Goal: Information Seeking & Learning: Obtain resource

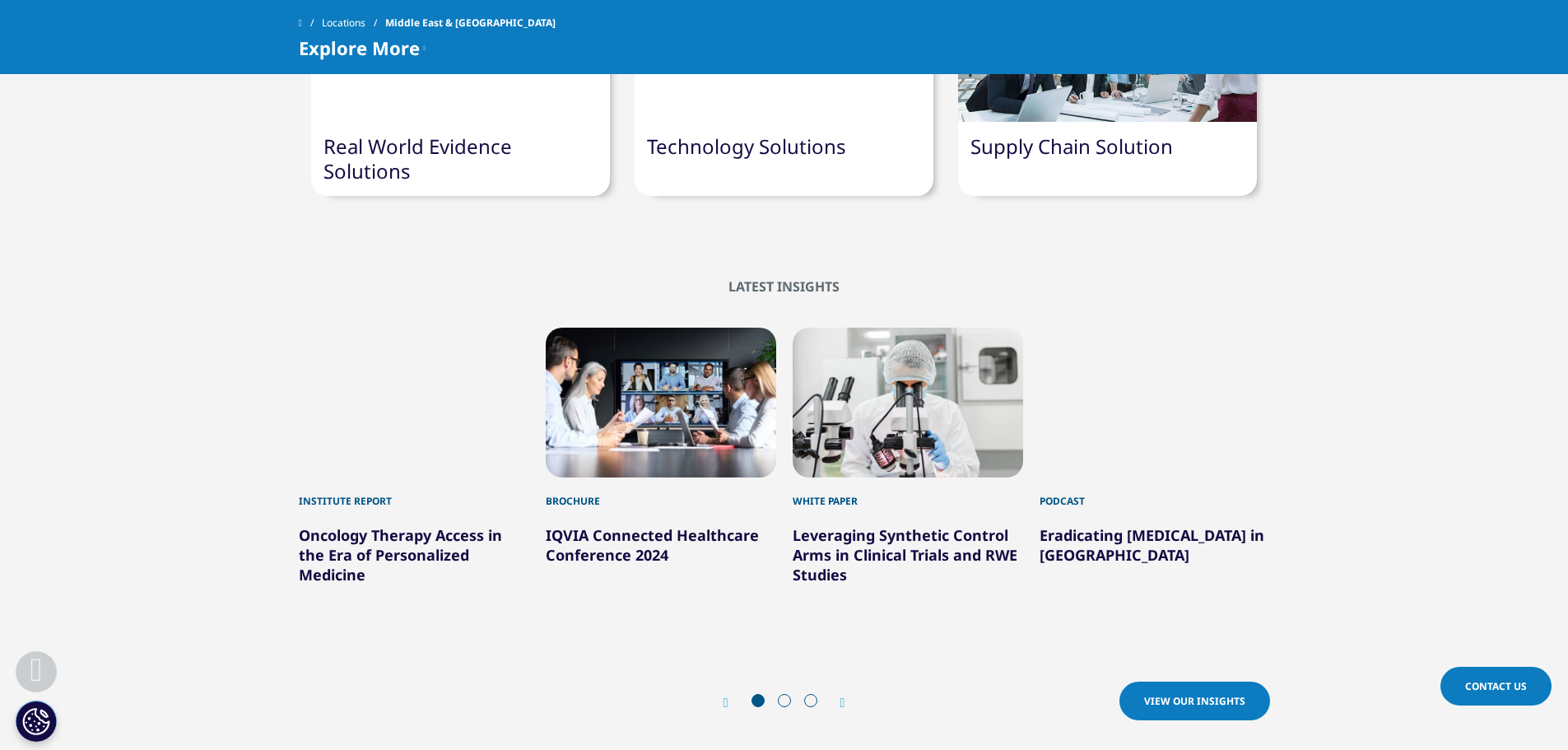
scroll to position [2059, 0]
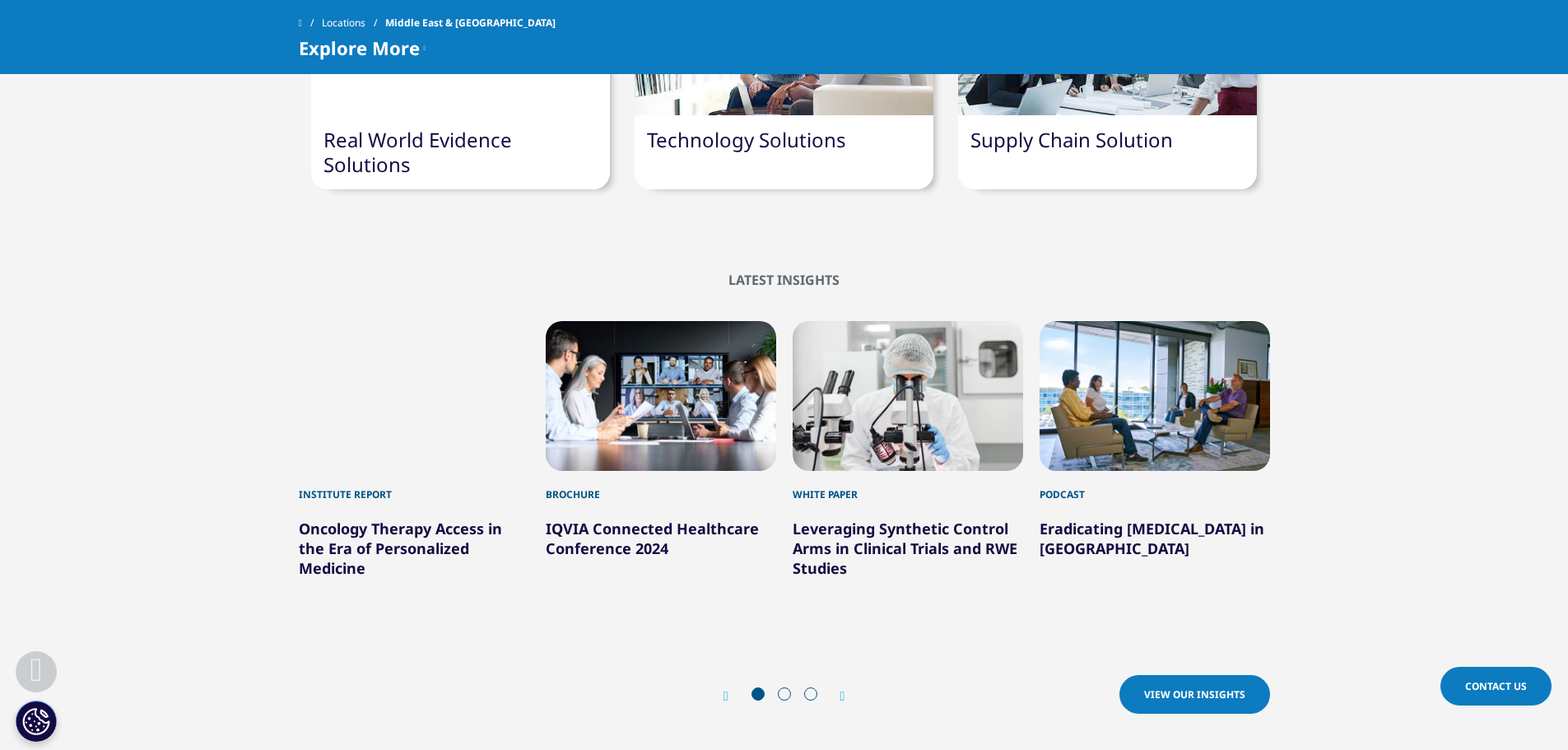
click at [1178, 688] on span "View our Insights" at bounding box center [1194, 695] width 101 height 14
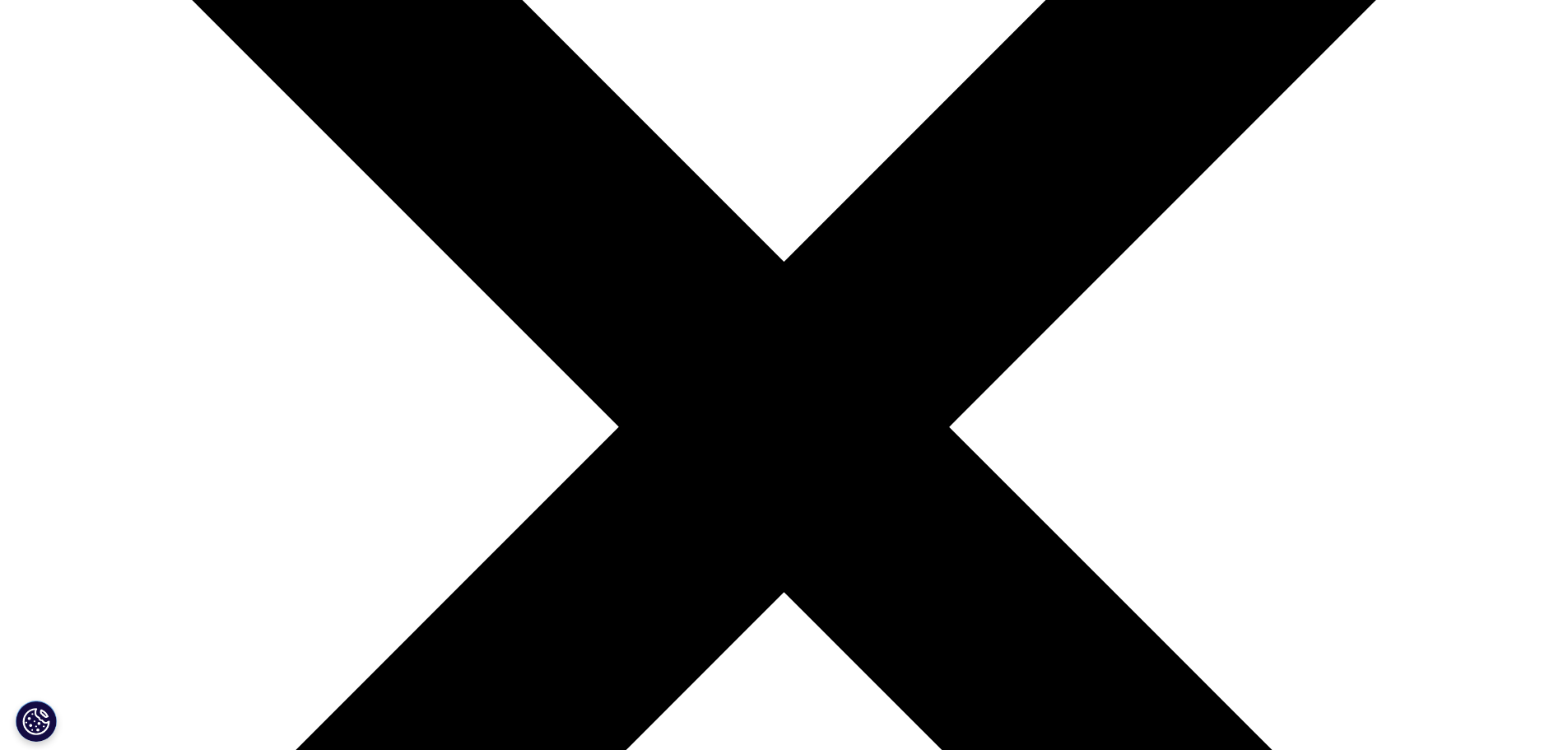
scroll to position [411, 0]
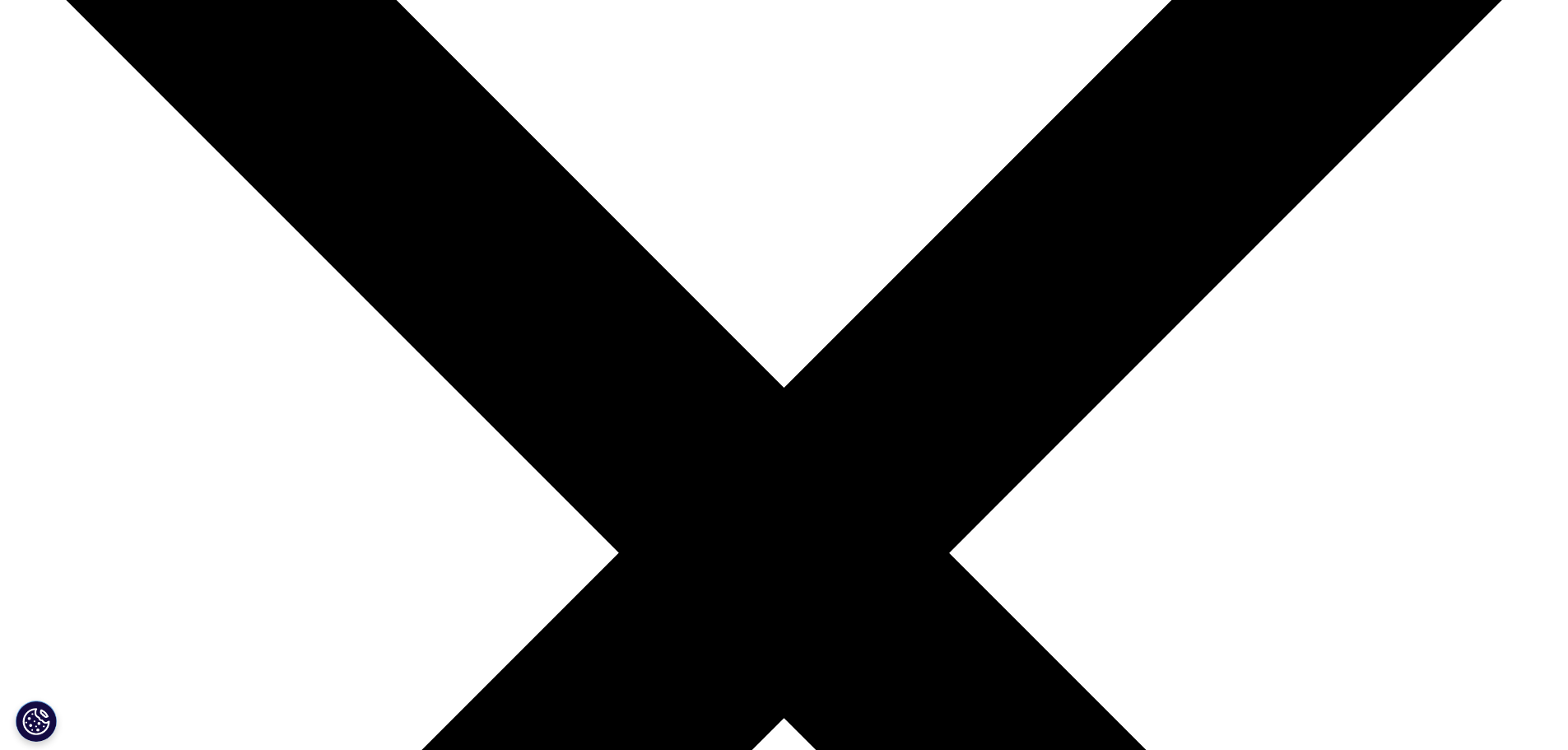
scroll to position [247, 0]
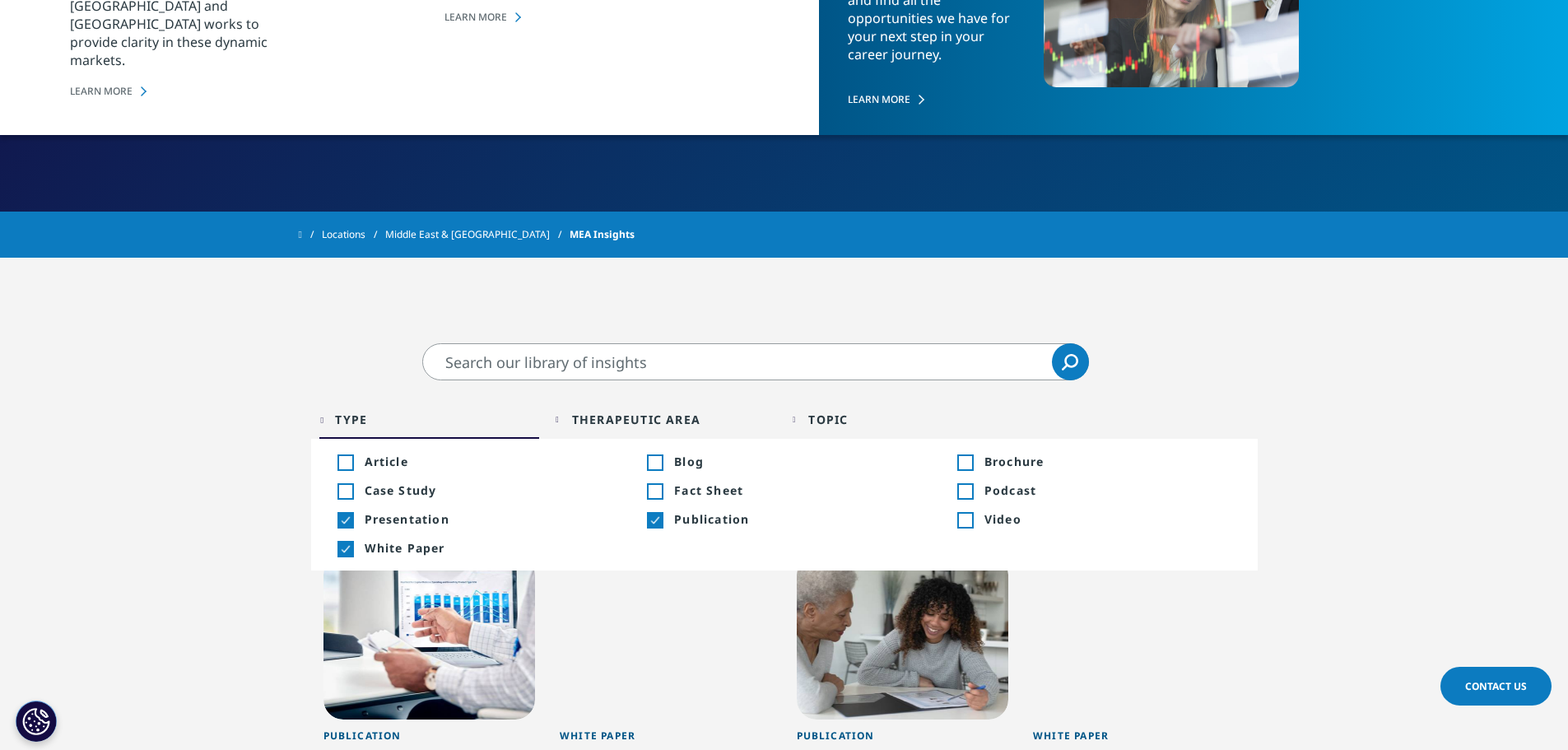
click at [352, 484] on div "Toggle" at bounding box center [344, 491] width 15 height 15
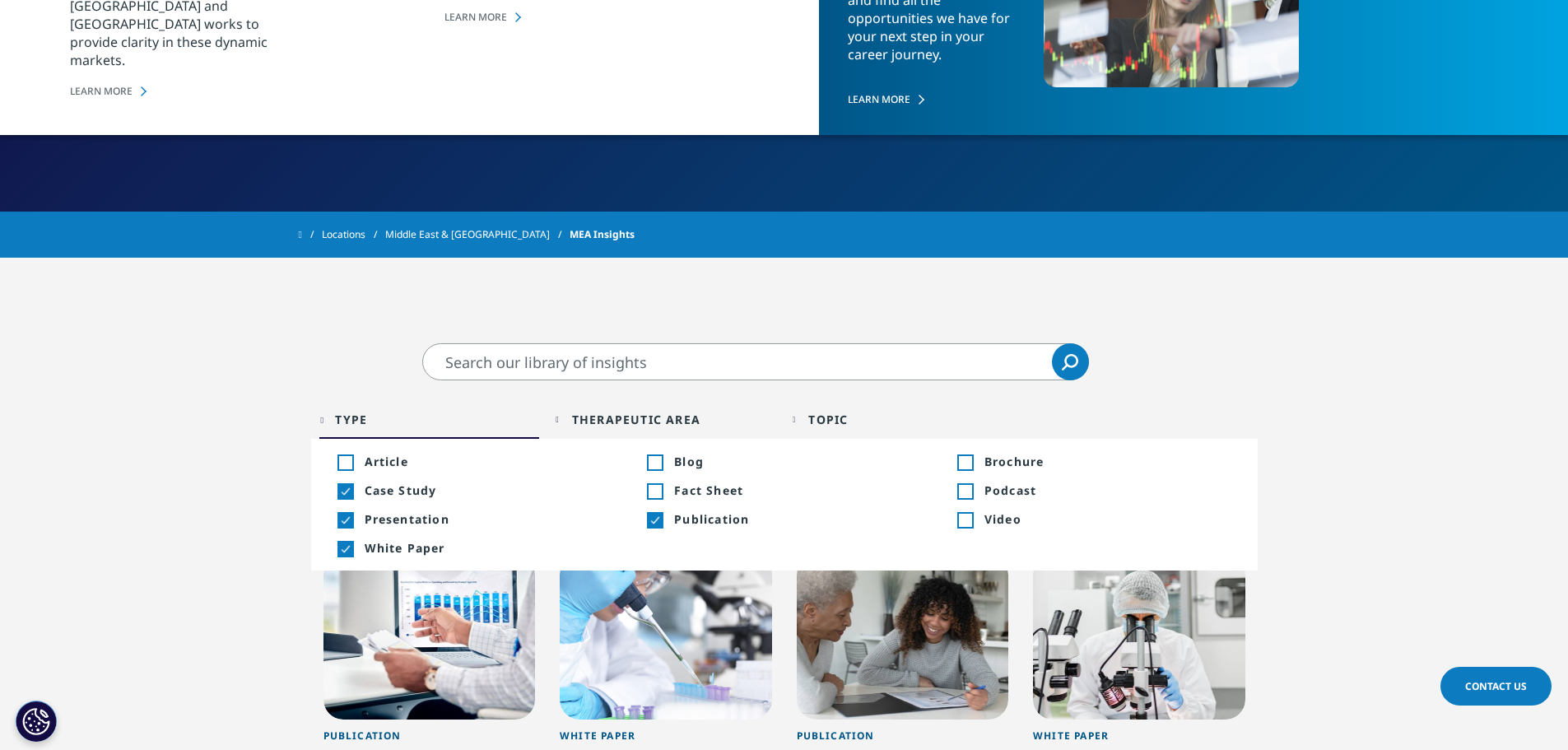
click at [343, 456] on div "Toggle" at bounding box center [344, 463] width 15 height 15
click at [649, 484] on div "Toggle" at bounding box center [654, 491] width 15 height 15
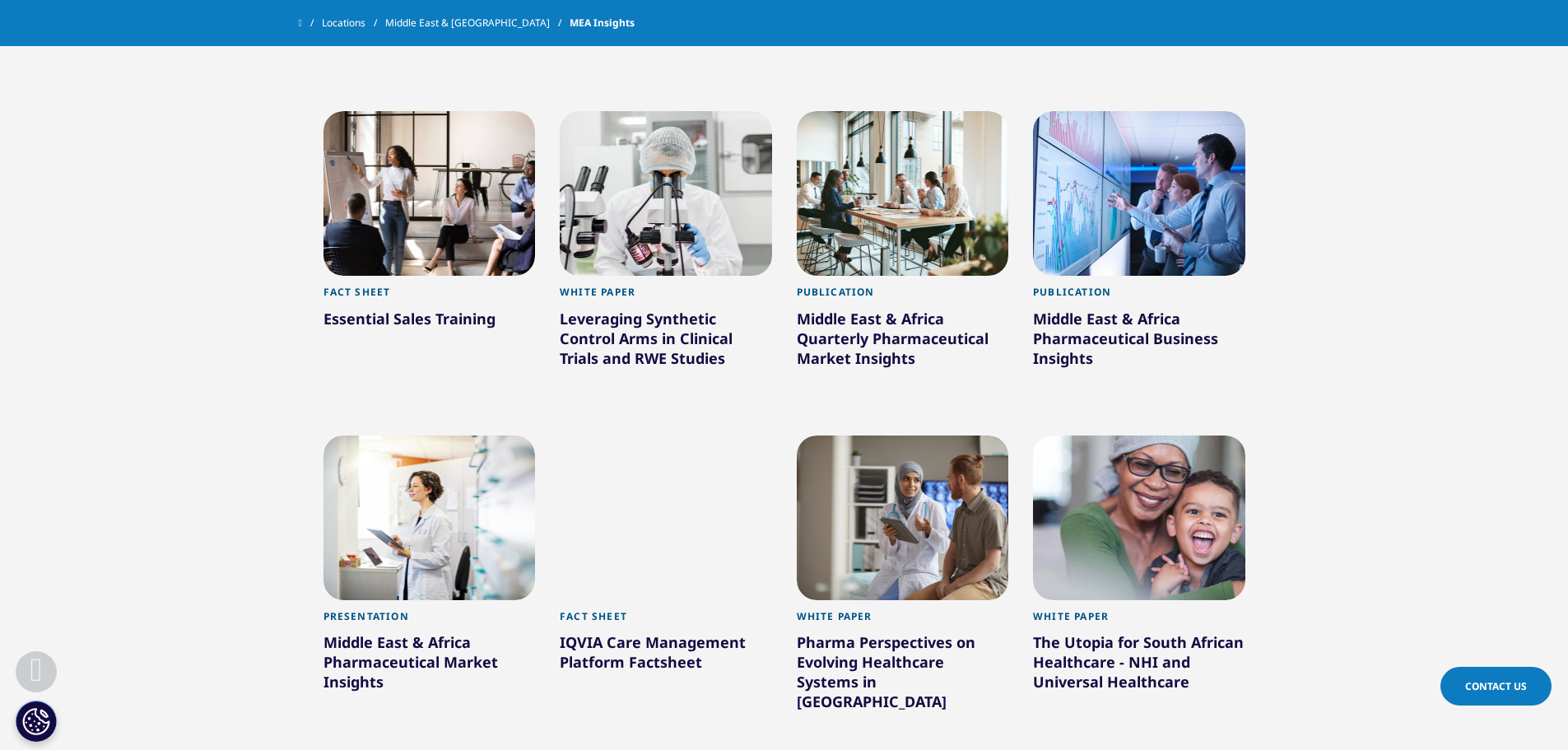
scroll to position [330, 0]
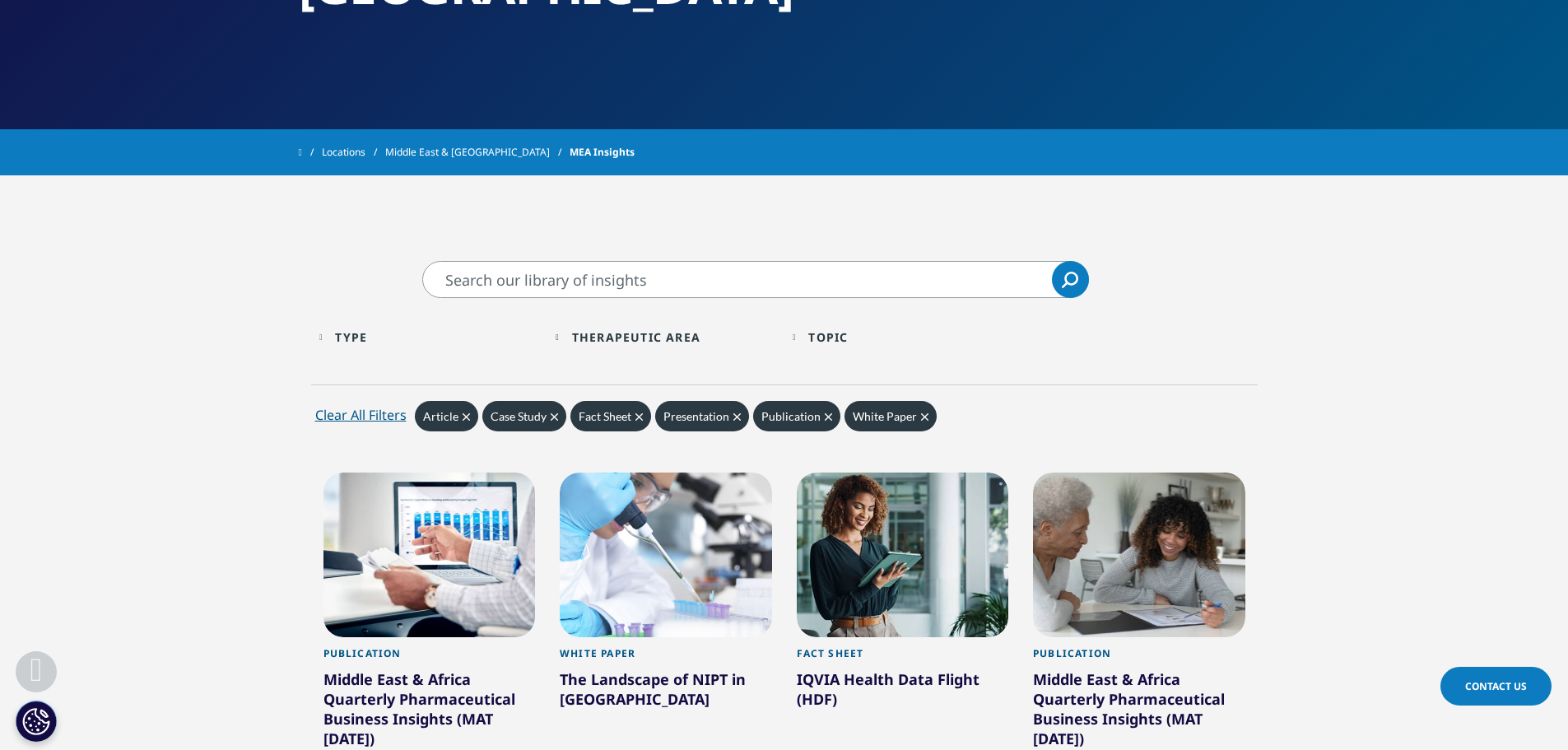
click at [553, 261] on input "Search" at bounding box center [755, 280] width 667 height 37
type input "QATAR"
click at [1075, 272] on icon "Search" at bounding box center [1069, 280] width 17 height 17
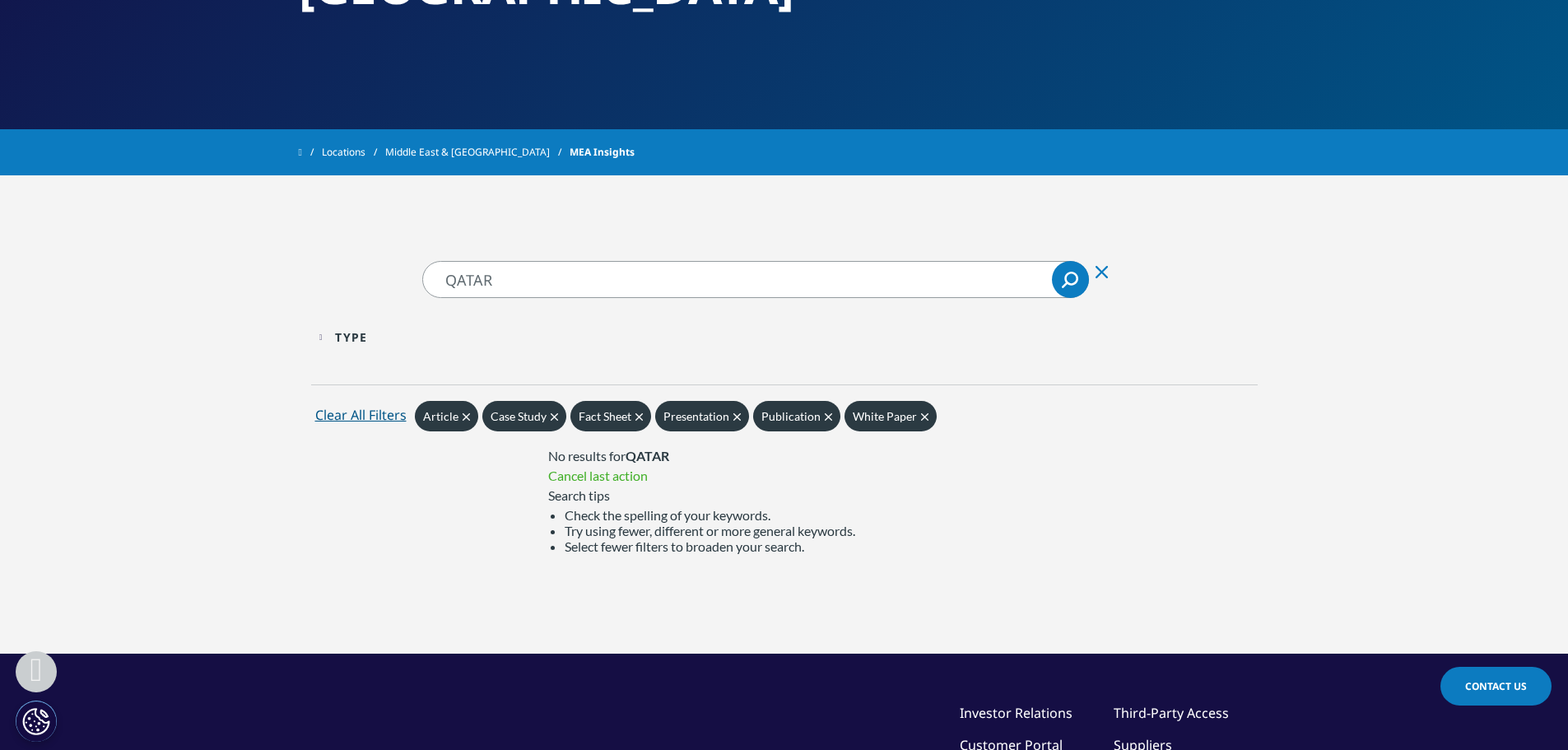
click at [361, 406] on div "Clear All Filters" at bounding box center [360, 415] width 91 height 20
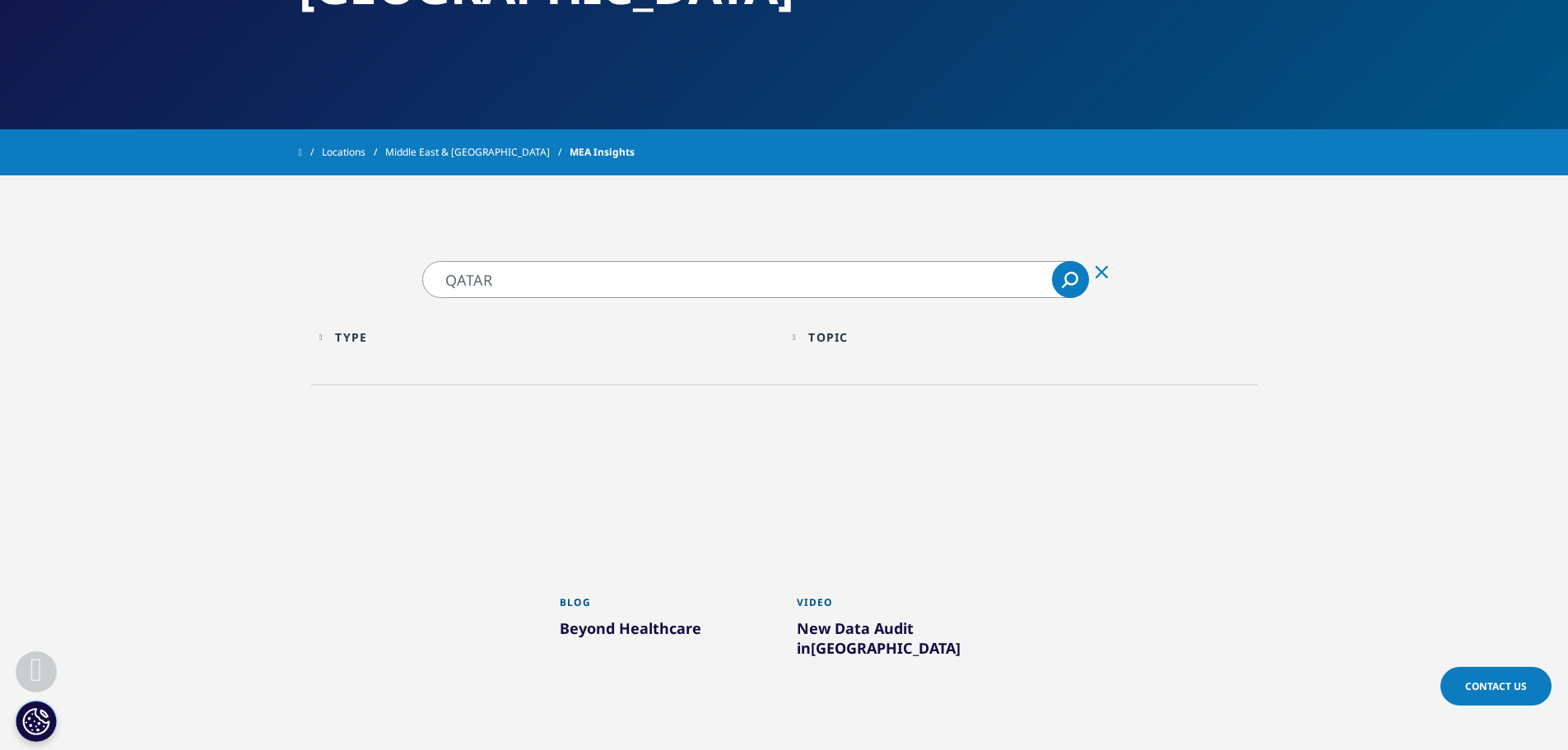
click at [882, 618] on div "New Data Audit in Qatar" at bounding box center [903, 641] width 212 height 46
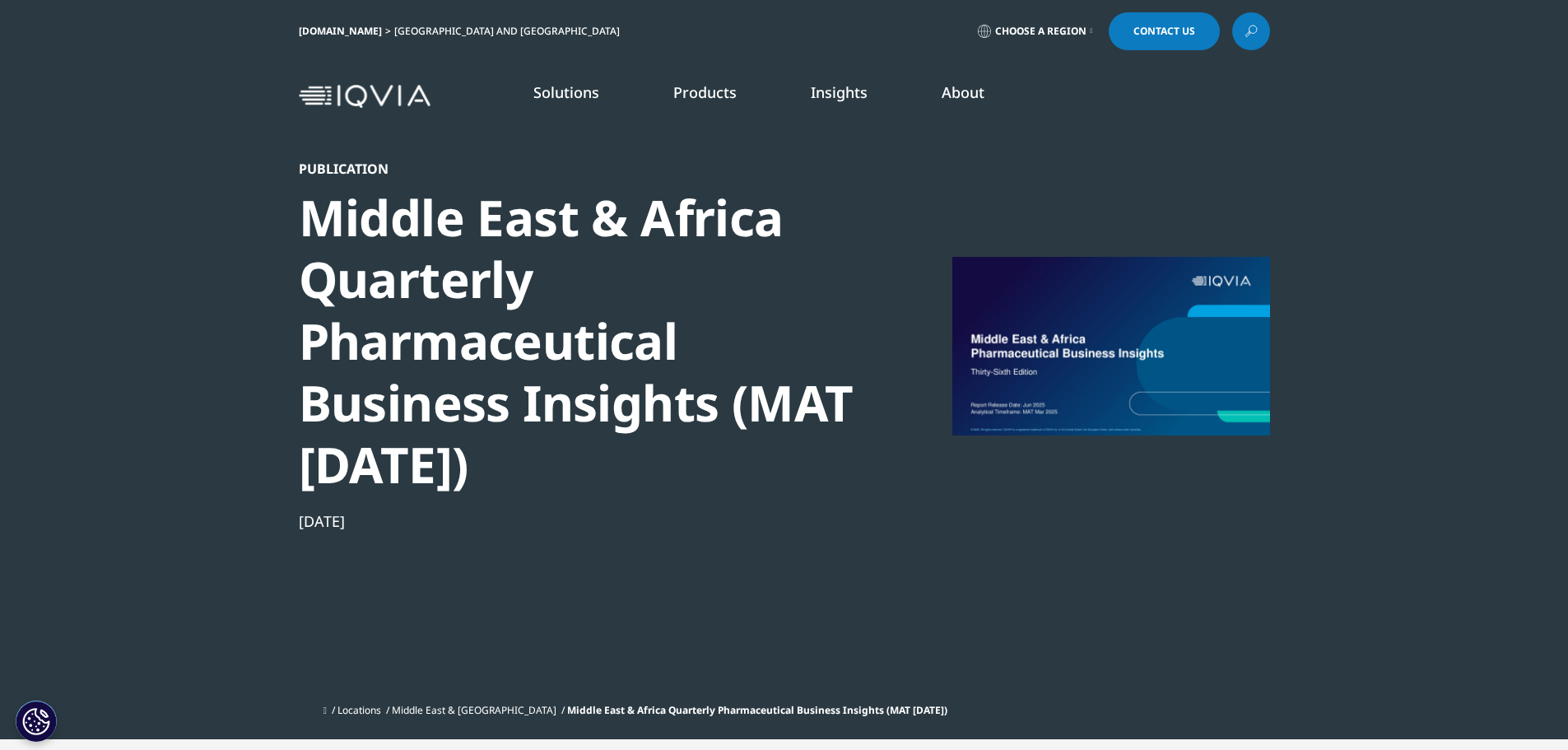
click at [845, 617] on div "Publication Middle East & Africa Quarterly Pharmaceutical Business Insights (MA…" at bounding box center [581, 428] width 565 height 535
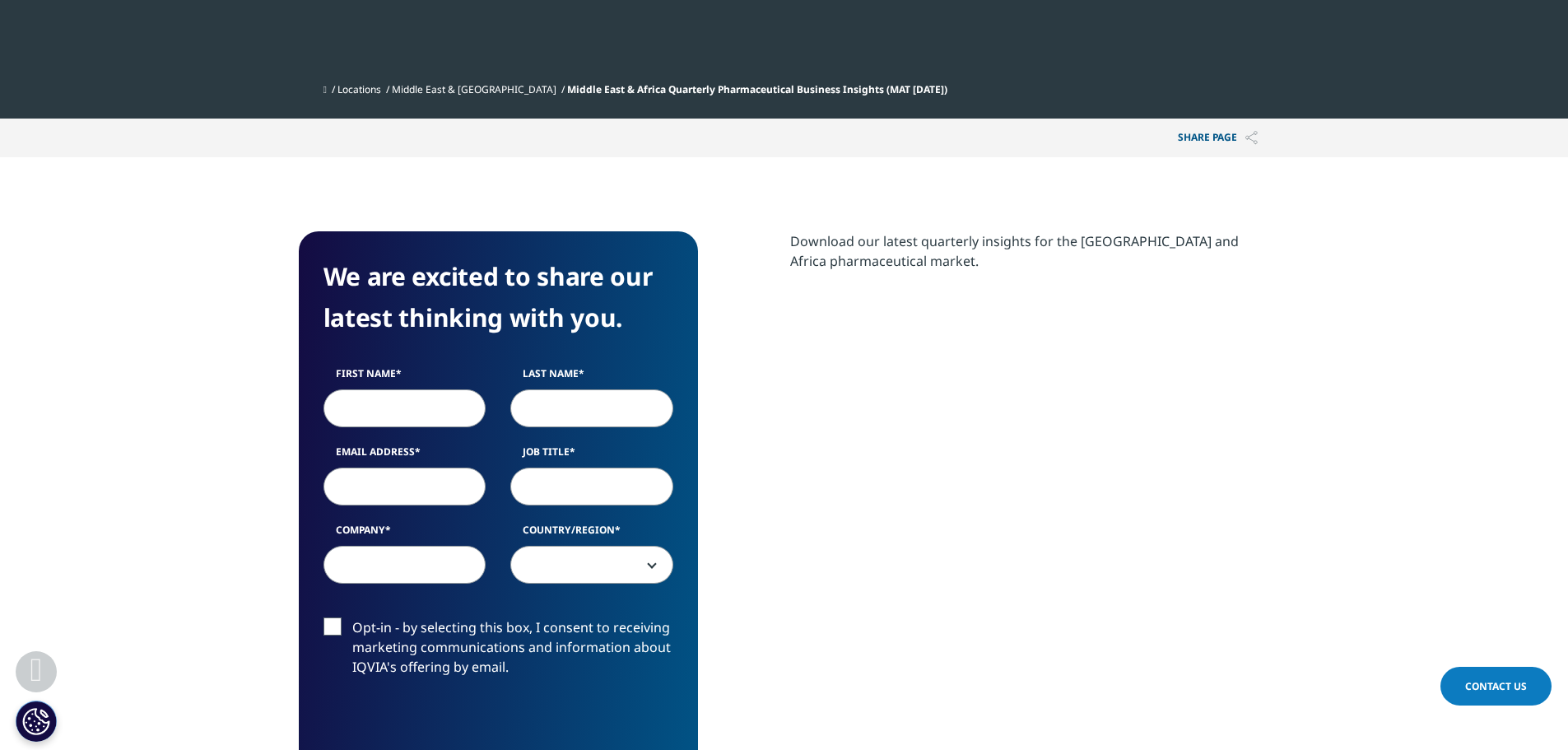
scroll to position [658, 0]
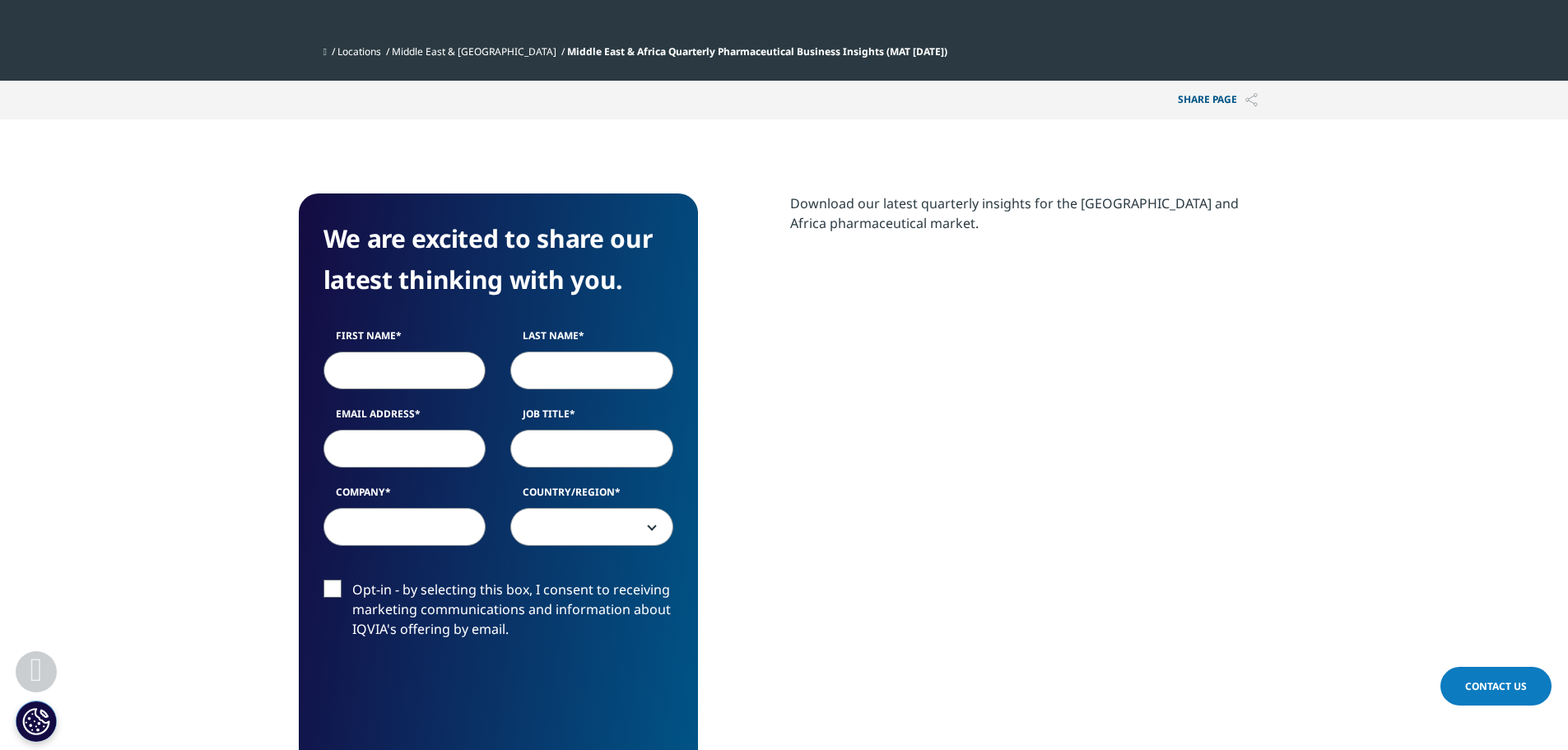
click at [431, 365] on input "First Name" at bounding box center [405, 370] width 163 height 37
type input "Wessam"
type input "Elkassem"
type input "[EMAIL_ADDRESS][DOMAIN_NAME]"
type input "HMC"
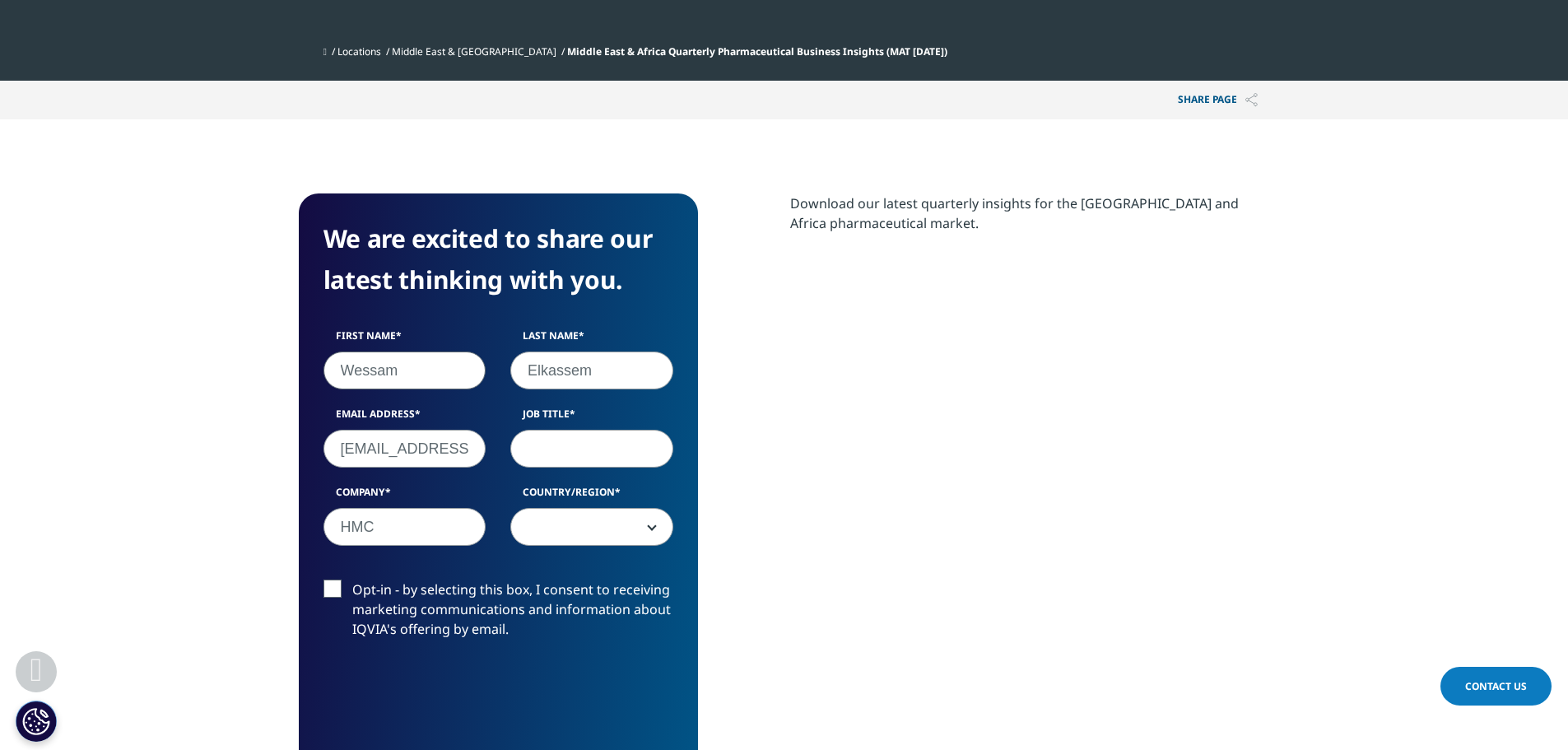
select select "[GEOGRAPHIC_DATA]"
click at [577, 455] on input "Job Title" at bounding box center [592, 449] width 163 height 37
type input "Pharmacist"
click at [592, 517] on span "[GEOGRAPHIC_DATA]" at bounding box center [592, 528] width 161 height 37
click at [592, 518] on span "[GEOGRAPHIC_DATA]" at bounding box center [592, 528] width 161 height 37
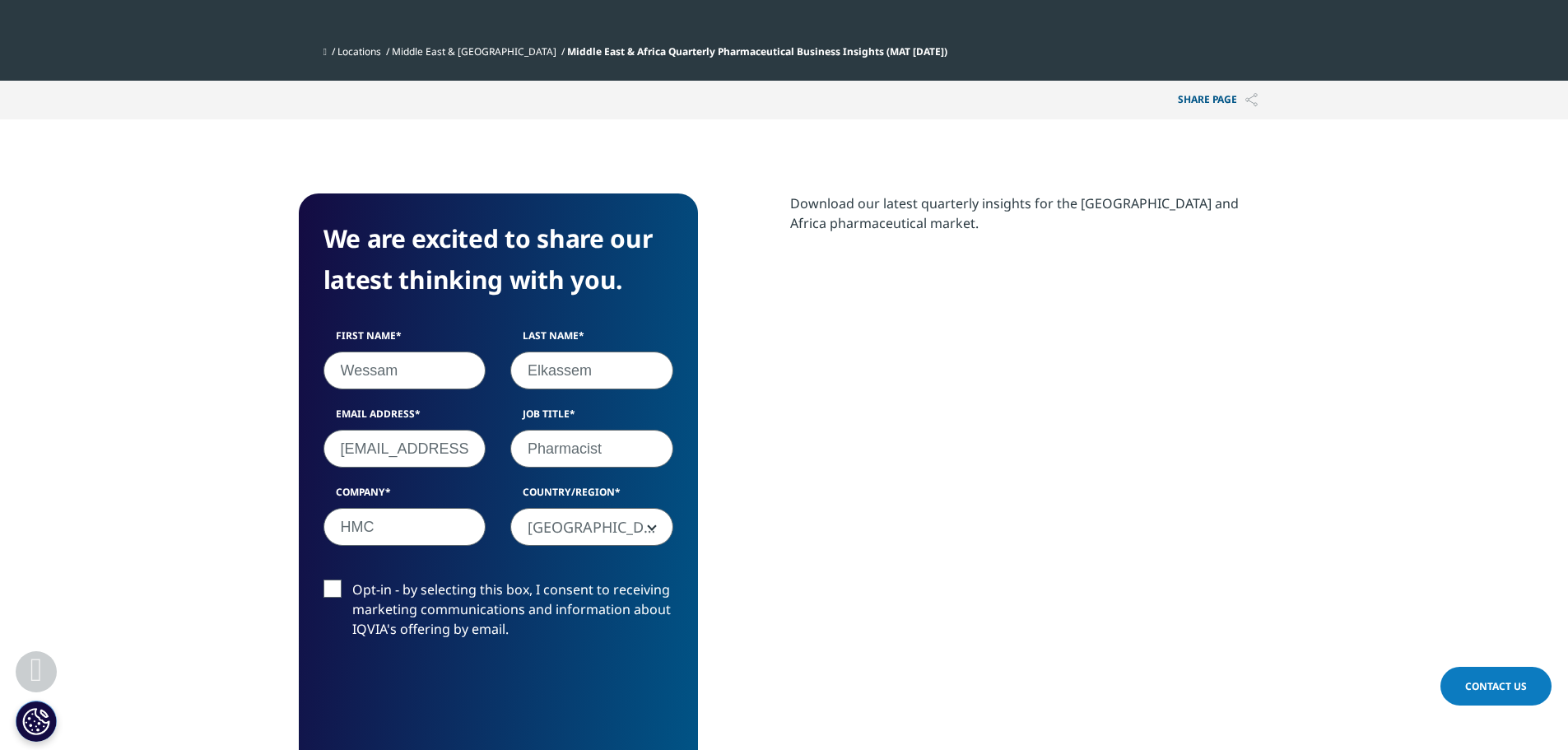
click at [332, 585] on label "Opt-in - by selecting this box, I consent to receiving marketing communications…" at bounding box center [499, 613] width 350 height 68
click at [352, 580] on input "Opt-in - by selecting this box, I consent to receiving marketing communications…" at bounding box center [352, 580] width 0 height 0
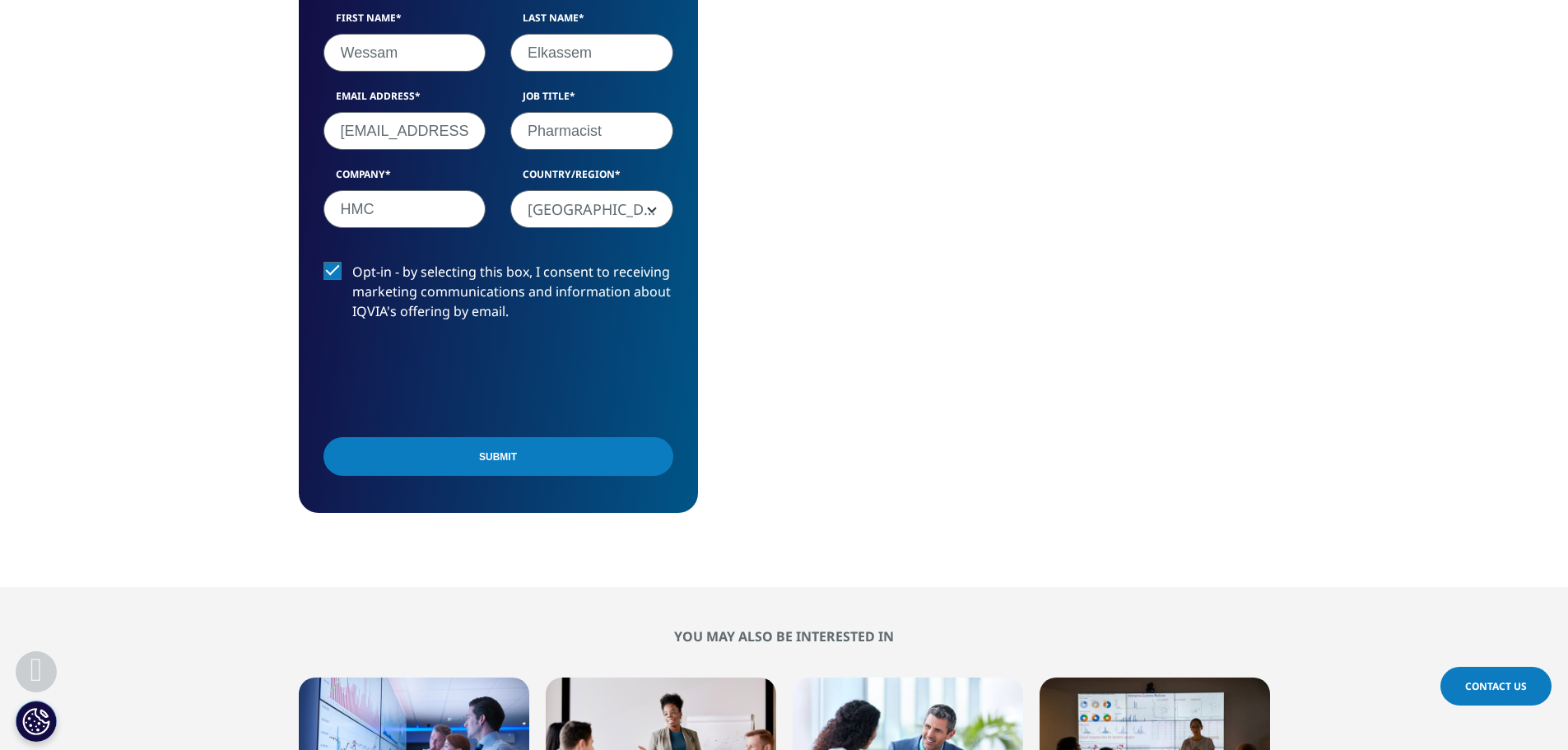
scroll to position [988, 0]
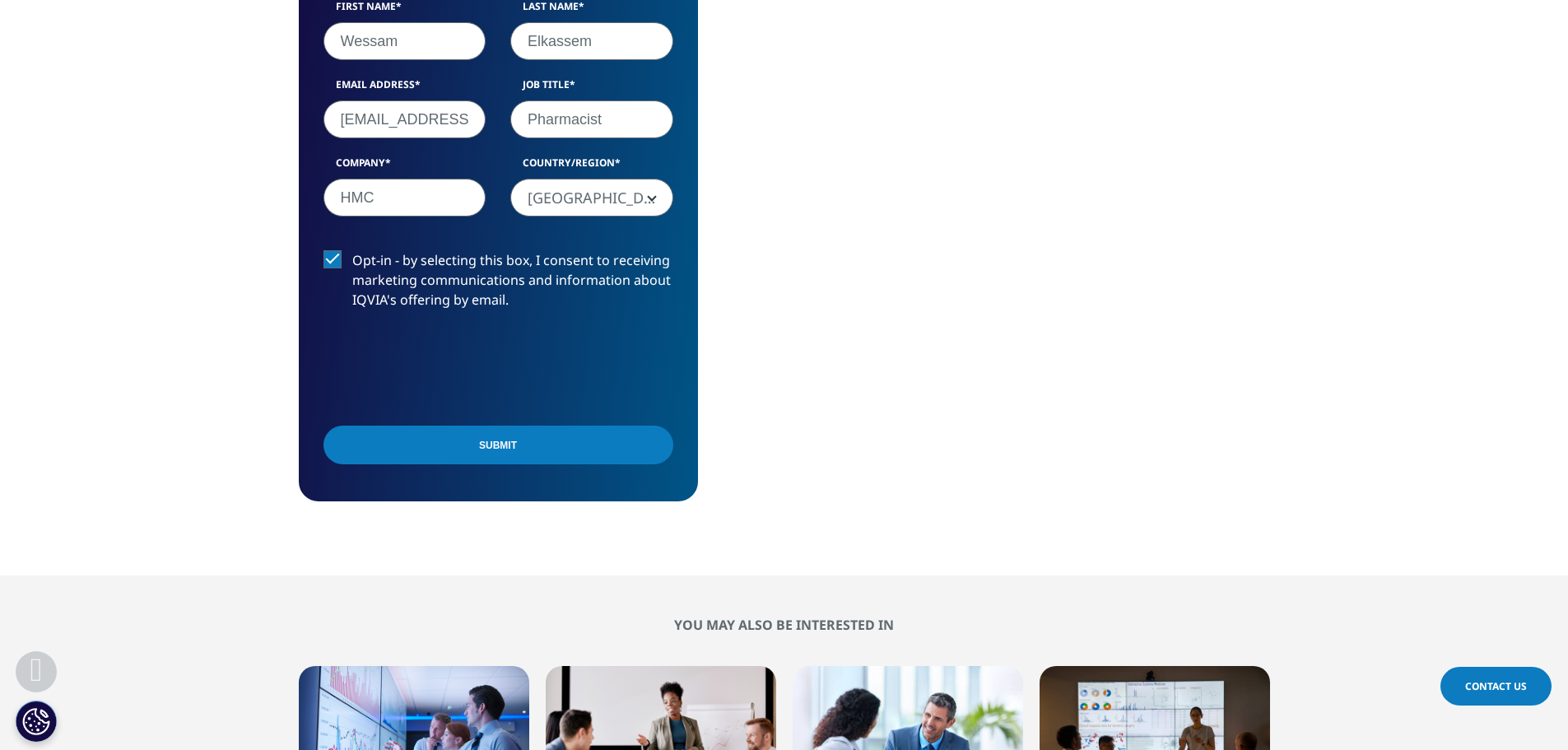
click at [521, 443] on input "Submit" at bounding box center [499, 445] width 350 height 38
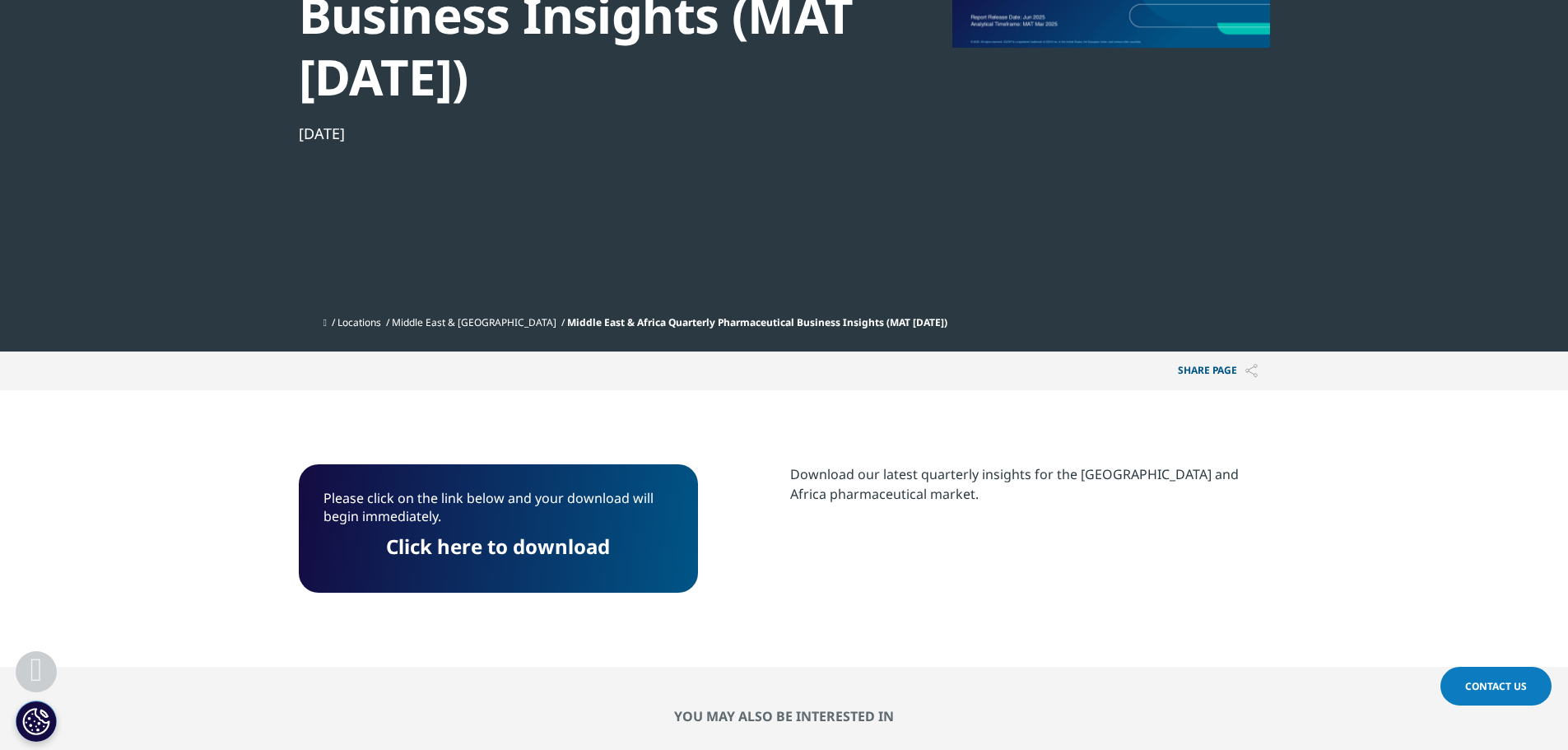
scroll to position [383, 0]
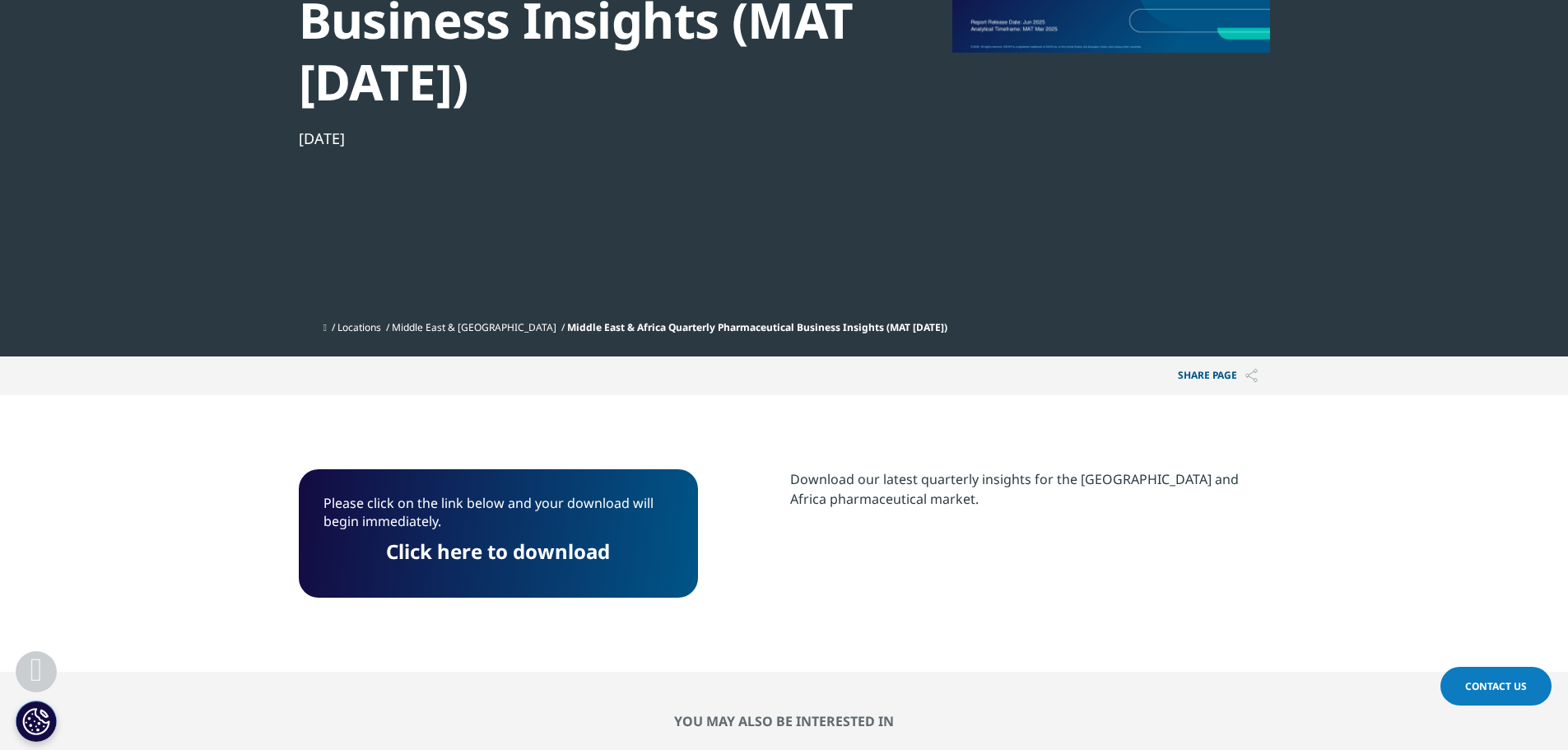
click at [536, 549] on link "Click here to download" at bounding box center [498, 551] width 224 height 28
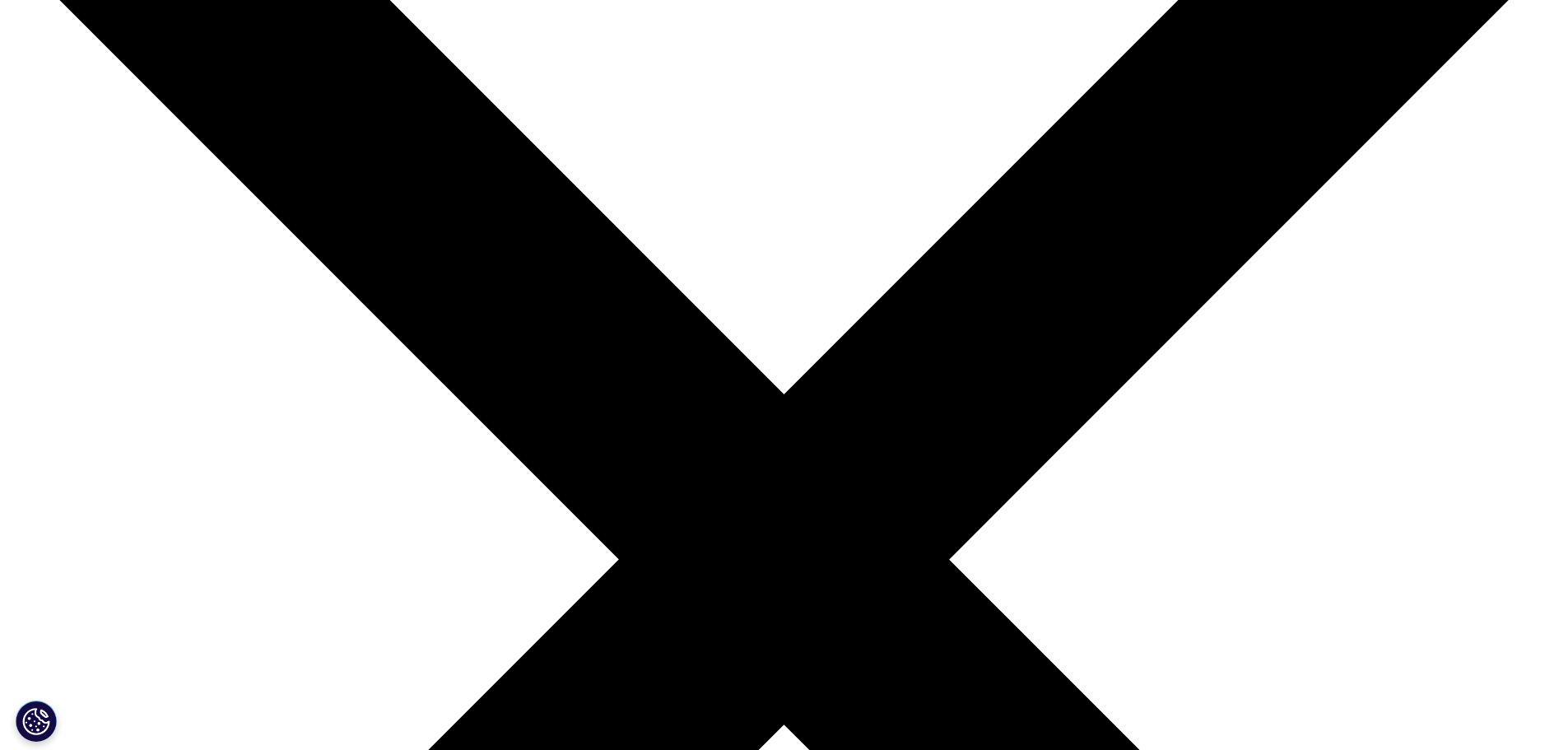
scroll to position [494, 0]
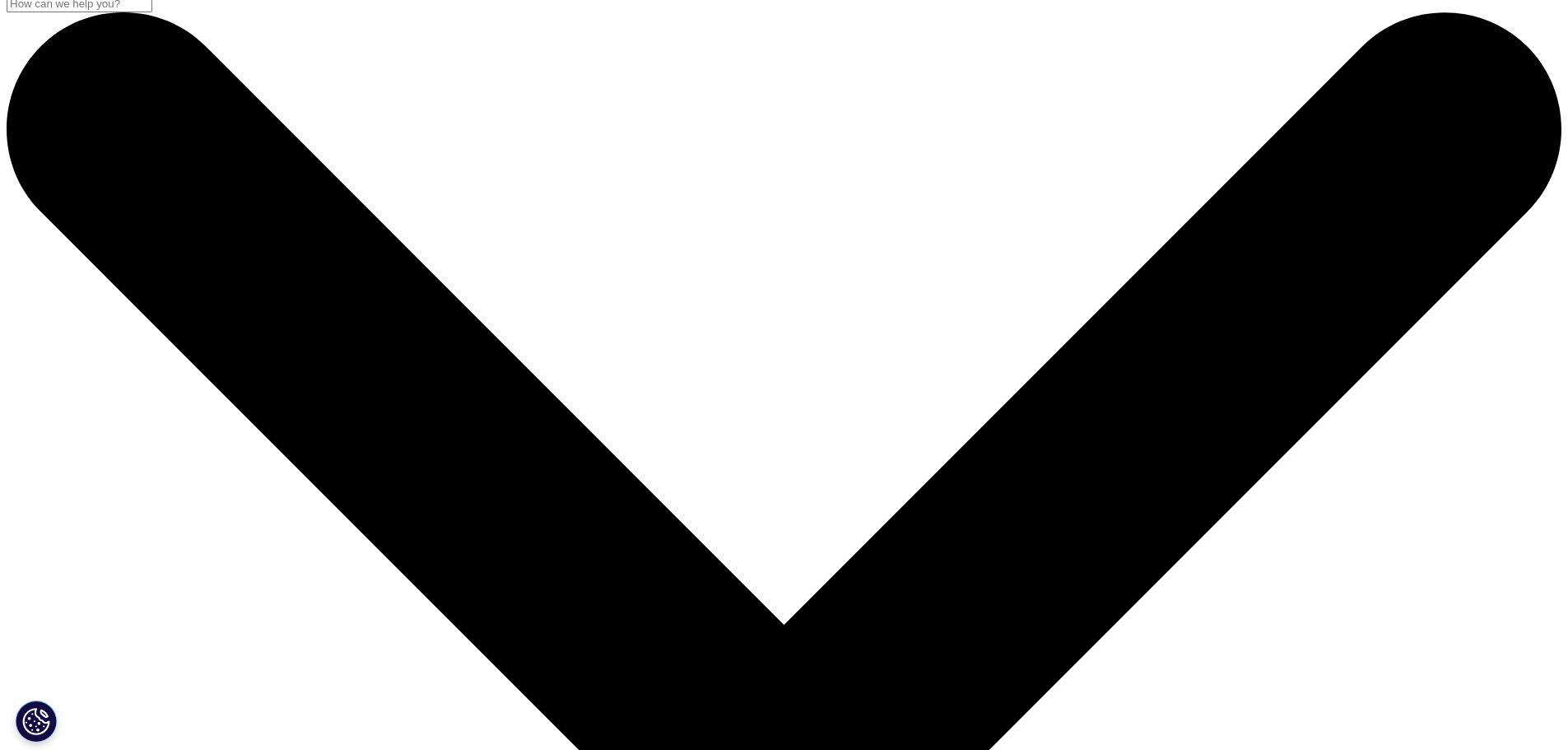
scroll to position [0, 0]
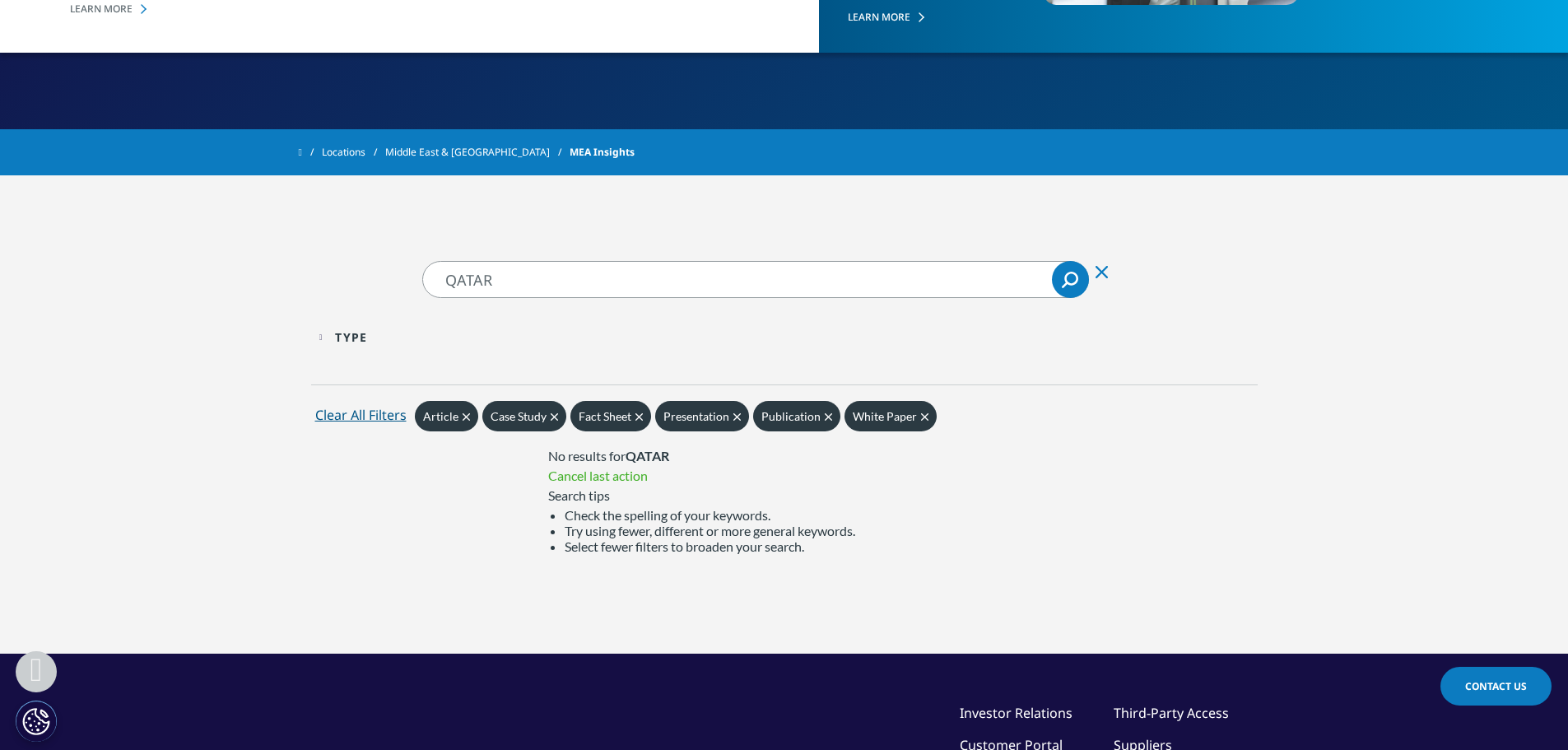
click at [496, 261] on input "QATAR" at bounding box center [755, 280] width 667 height 37
click at [495, 261] on input "QATAR" at bounding box center [755, 280] width 667 height 37
type input "PRICE"
click at [1068, 272] on icon "Search" at bounding box center [1069, 280] width 17 height 17
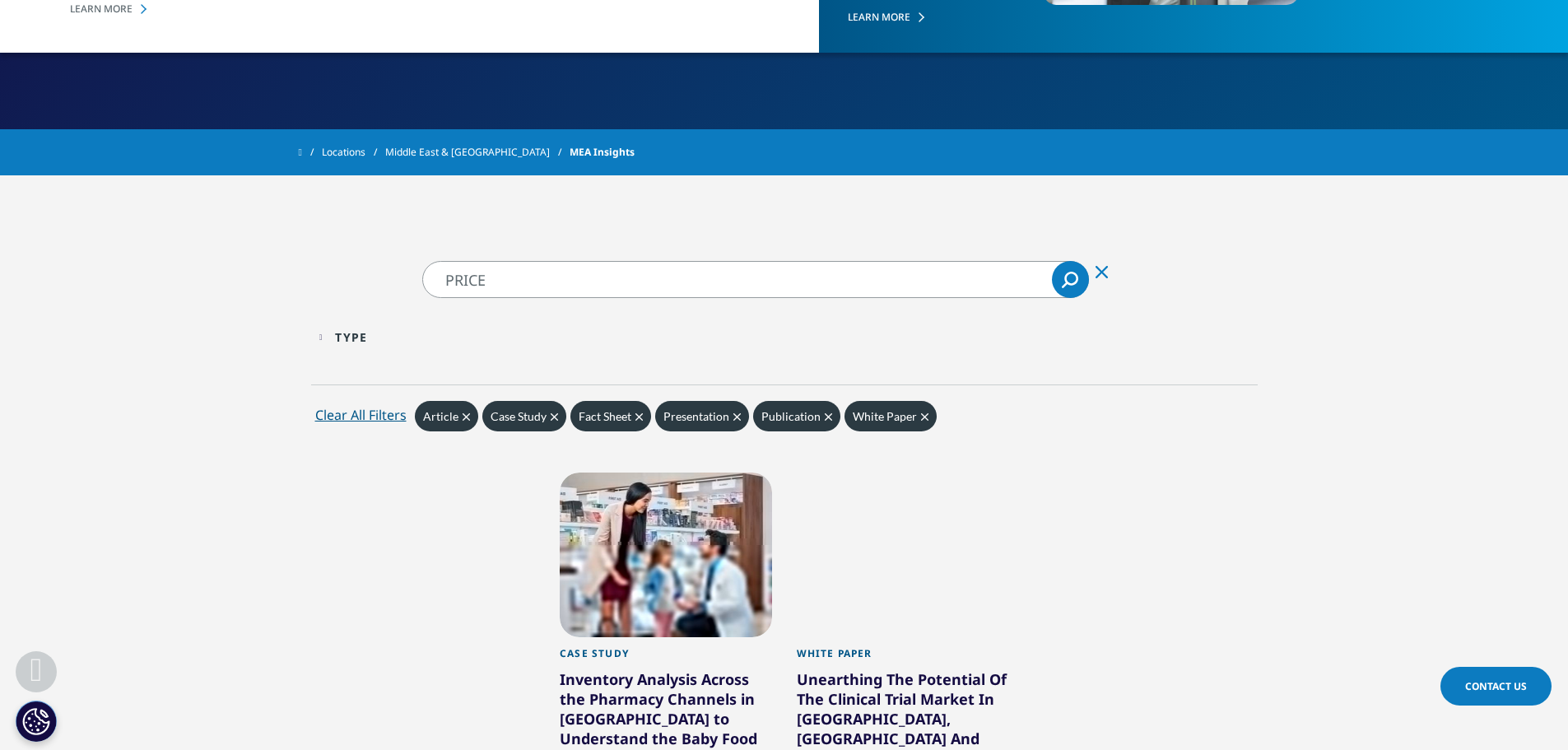
click at [345, 406] on div "Clear All Filters" at bounding box center [360, 415] width 91 height 20
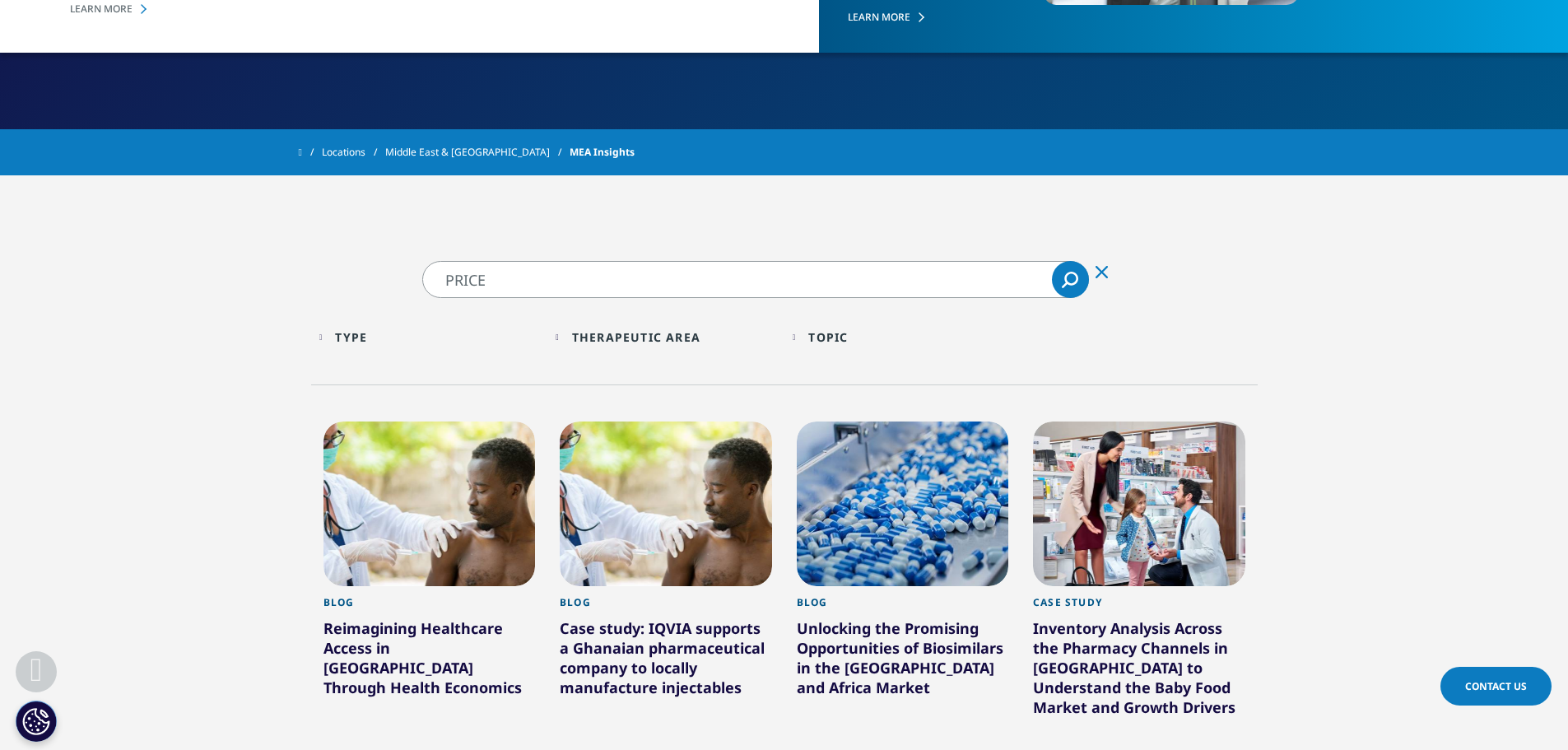
click at [1069, 272] on icon "Search" at bounding box center [1069, 280] width 17 height 17
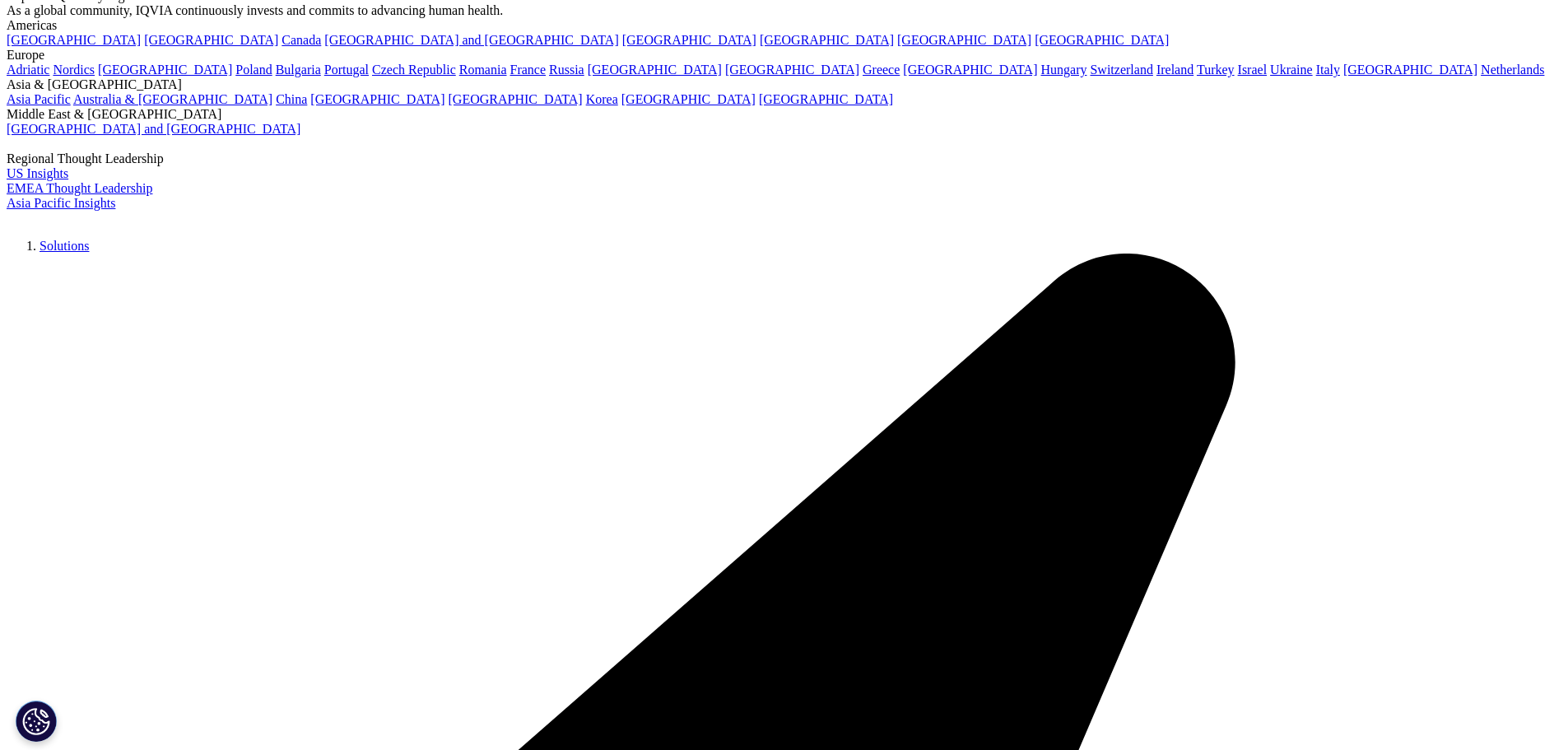
scroll to position [330, 0]
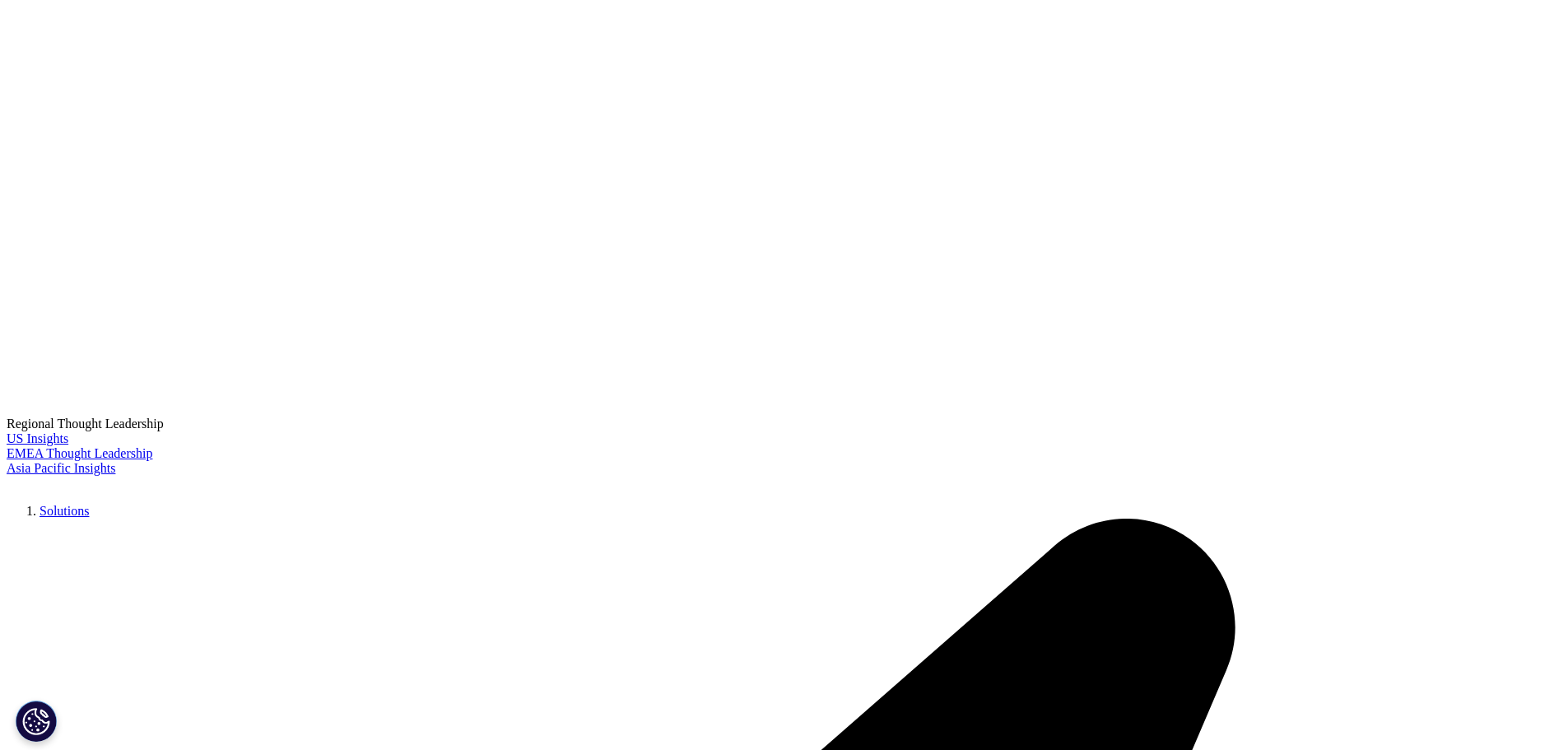
drag, startPoint x: 511, startPoint y: 408, endPoint x: 999, endPoint y: 451, distance: 489.9
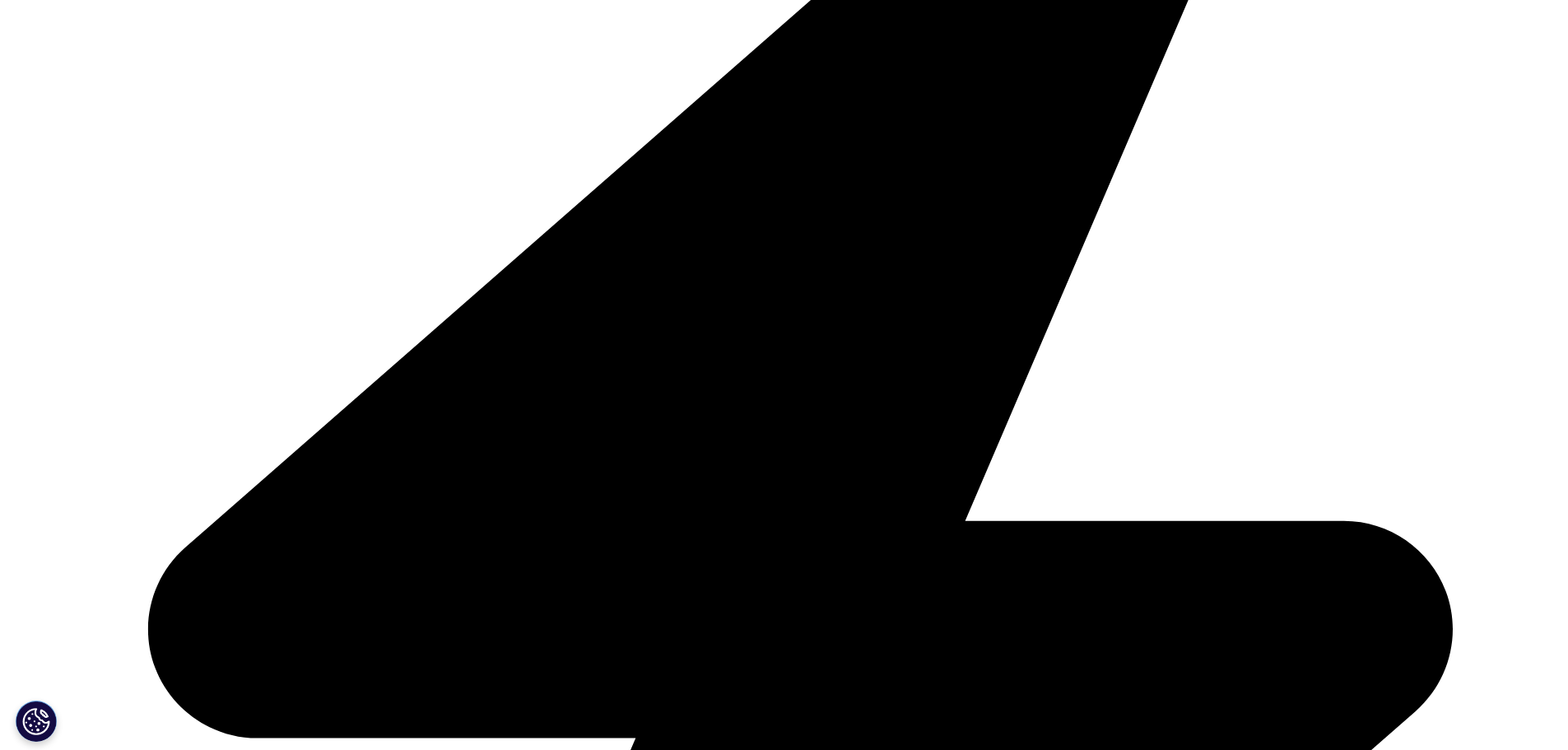
scroll to position [3294, 0]
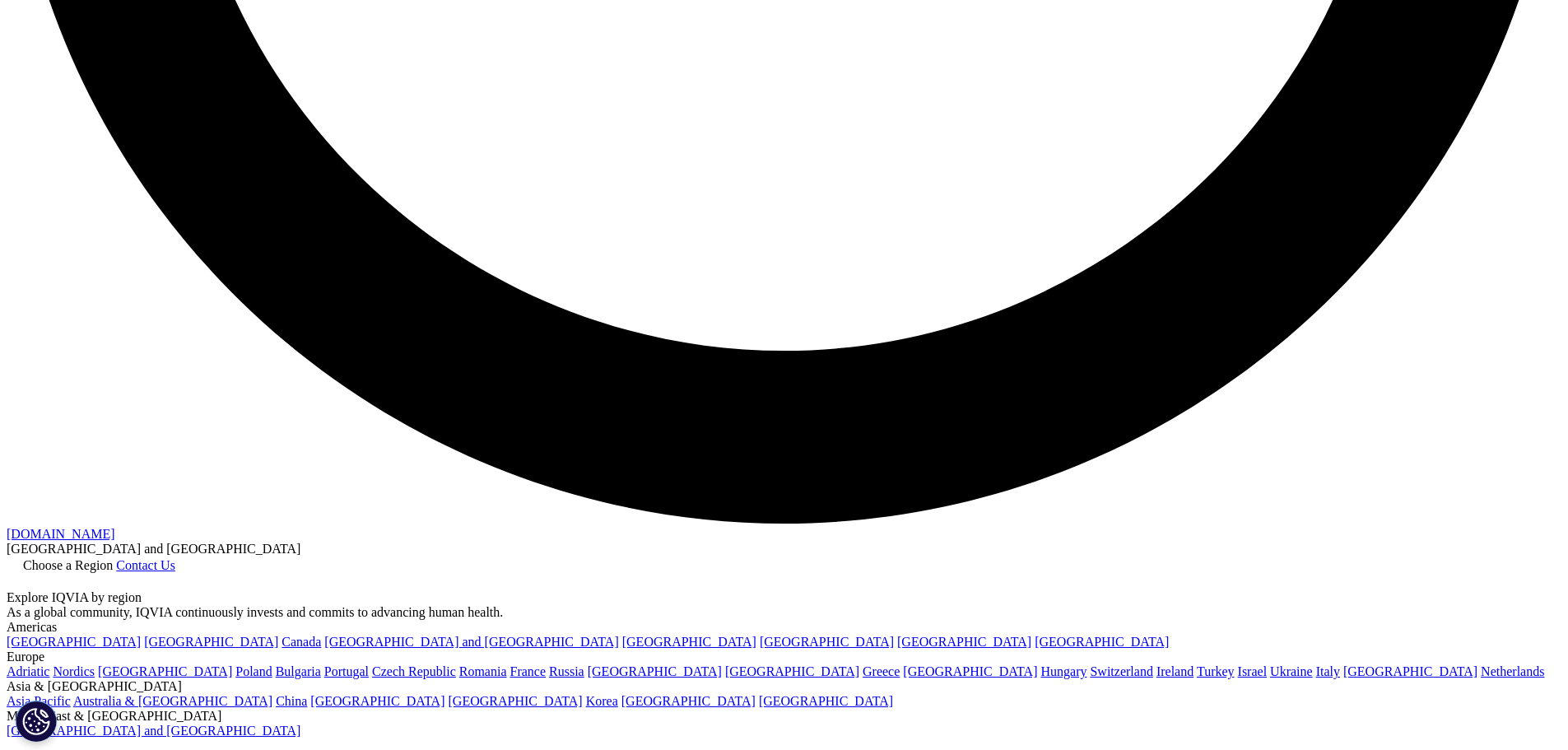
scroll to position [4282, 0]
